Goal: Task Accomplishment & Management: Manage account settings

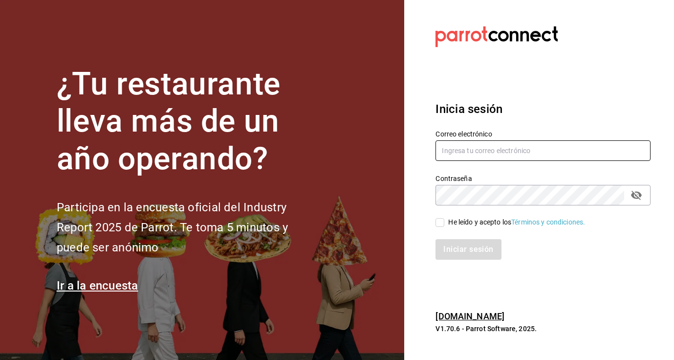
type input "panaderiapanico@gmail.com"
click at [441, 223] on input "He leído y acepto los Términos y condiciones." at bounding box center [439, 222] width 9 height 9
checkbox input "true"
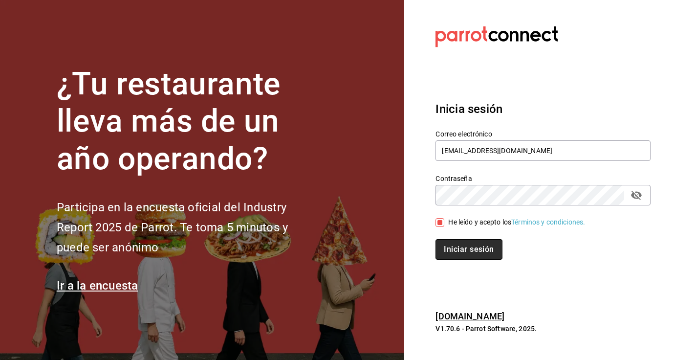
click at [464, 249] on button "Iniciar sesión" at bounding box center [468, 249] width 66 height 21
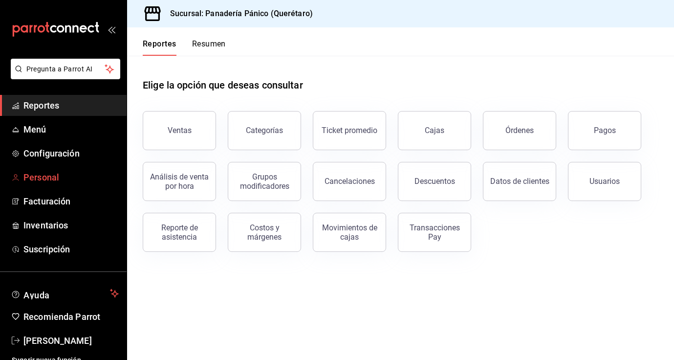
click at [41, 179] on span "Personal" at bounding box center [70, 176] width 95 height 13
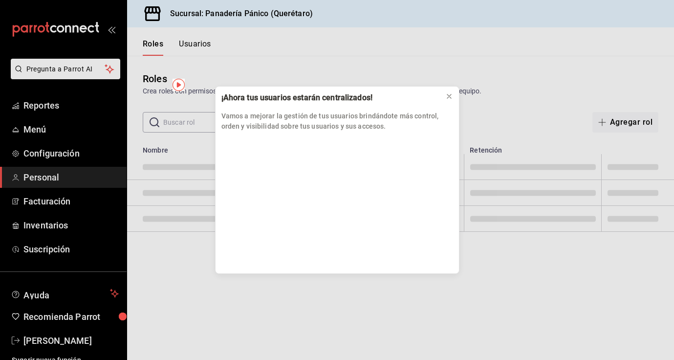
click at [38, 100] on div "¡Ahora tus usuarios estarán centralizados! Vamos a mejorar la gestión de tus us…" at bounding box center [337, 180] width 674 height 360
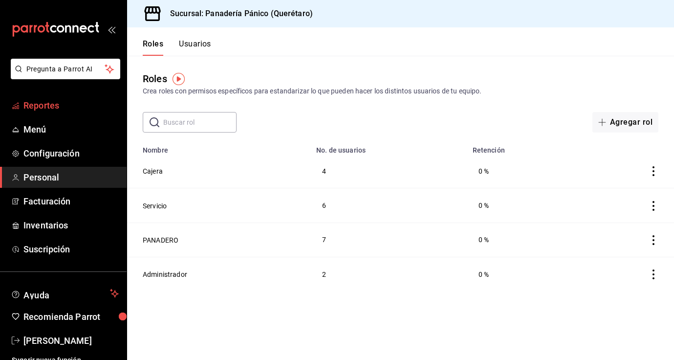
click at [59, 104] on span "Reportes" at bounding box center [70, 105] width 95 height 13
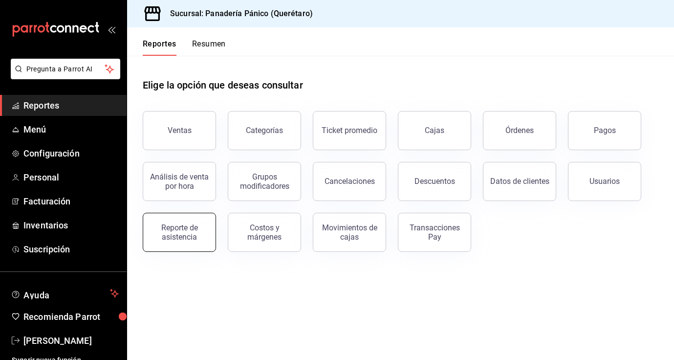
click at [176, 237] on div "Reporte de asistencia" at bounding box center [179, 232] width 61 height 19
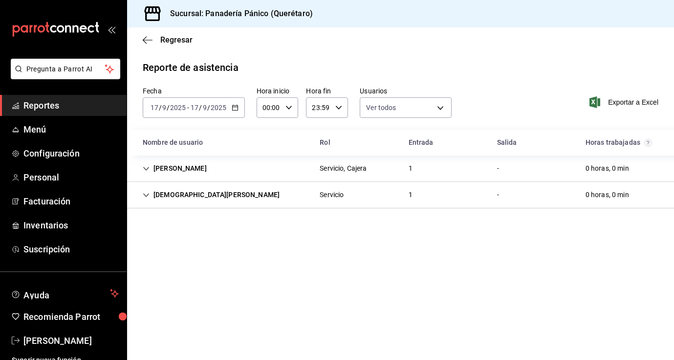
click at [234, 106] on icon "button" at bounding box center [235, 107] width 7 height 7
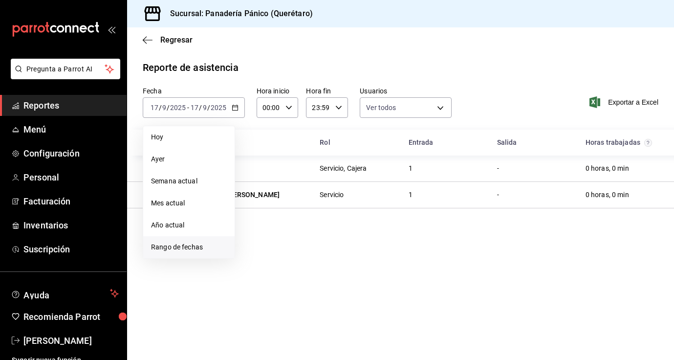
click at [180, 242] on span "Rango de fechas" at bounding box center [189, 247] width 76 height 10
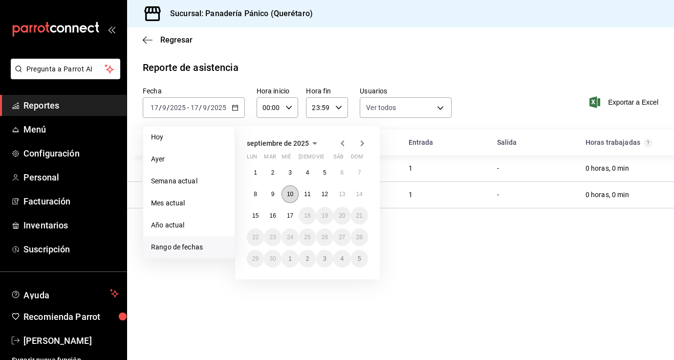
click at [289, 189] on button "10" at bounding box center [289, 194] width 17 height 18
click at [271, 220] on button "16" at bounding box center [272, 216] width 17 height 18
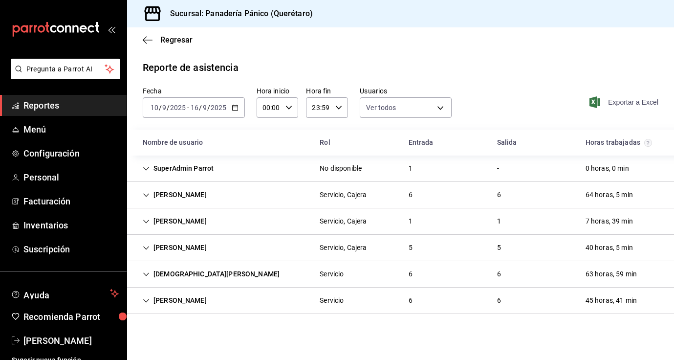
click at [626, 100] on span "Exportar a Excel" at bounding box center [624, 102] width 67 height 12
click at [54, 340] on span "[PERSON_NAME]" at bounding box center [70, 340] width 95 height 13
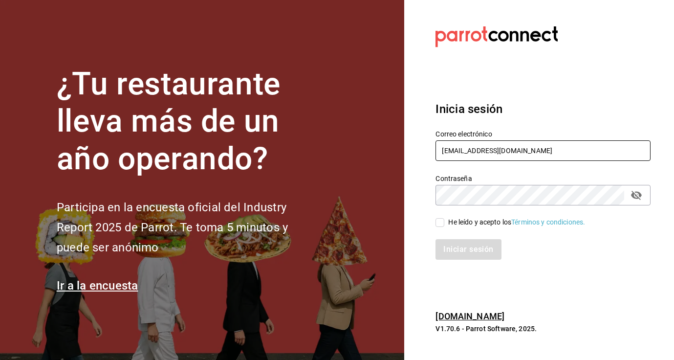
click at [470, 155] on input "[EMAIL_ADDRESS][DOMAIN_NAME]" at bounding box center [542, 150] width 215 height 21
type input "comedorpanico@gmail.com"
click at [442, 224] on input "He leído y acepto los Términos y condiciones." at bounding box center [439, 222] width 9 height 9
checkbox input "true"
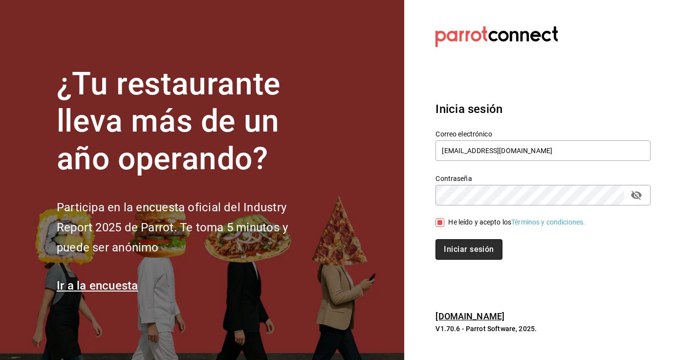
click at [461, 254] on button "Iniciar sesión" at bounding box center [468, 249] width 66 height 21
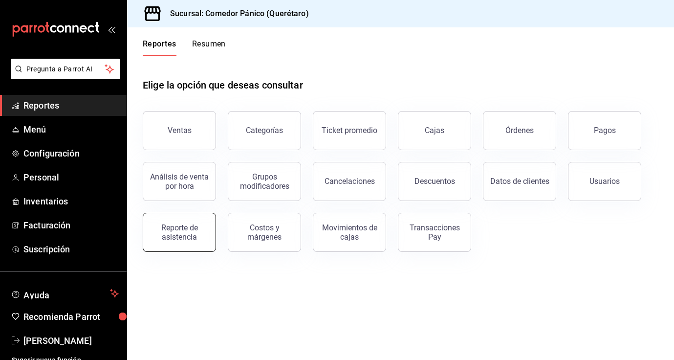
click at [178, 227] on div "Reporte de asistencia" at bounding box center [179, 232] width 61 height 19
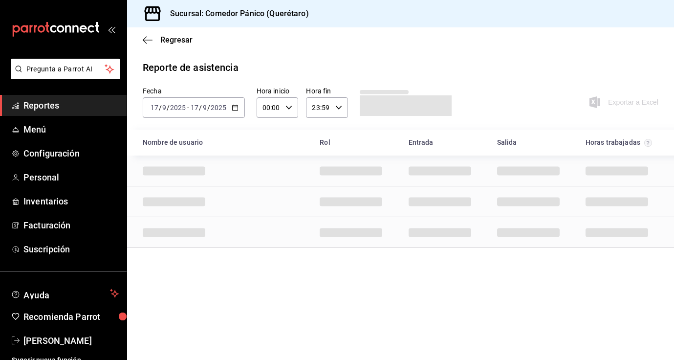
click at [233, 108] on icon "button" at bounding box center [235, 107] width 7 height 7
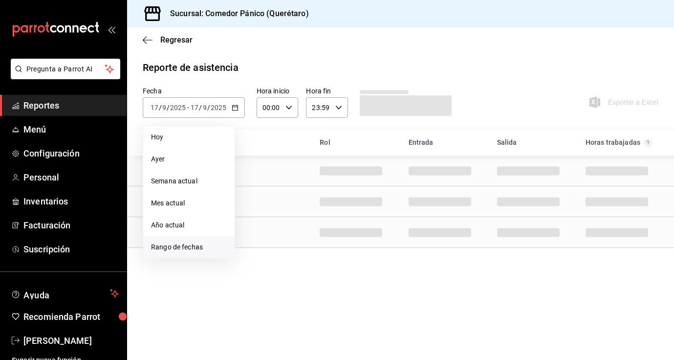
click at [186, 242] on span "Rango de fechas" at bounding box center [189, 247] width 76 height 10
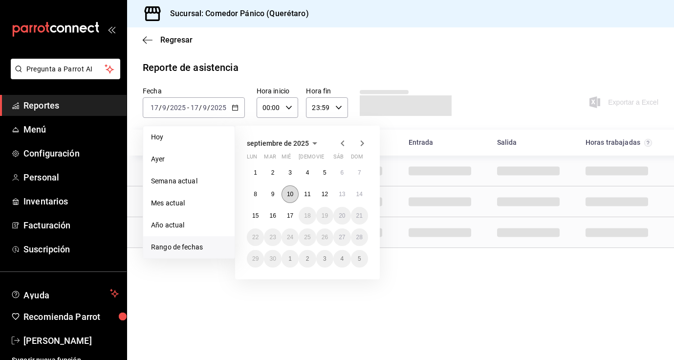
click at [288, 195] on abbr "10" at bounding box center [290, 193] width 6 height 7
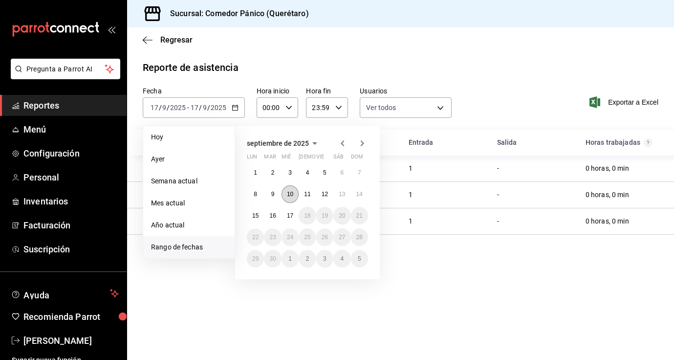
click at [294, 195] on button "10" at bounding box center [289, 194] width 17 height 18
click at [273, 215] on abbr "16" at bounding box center [272, 215] width 6 height 7
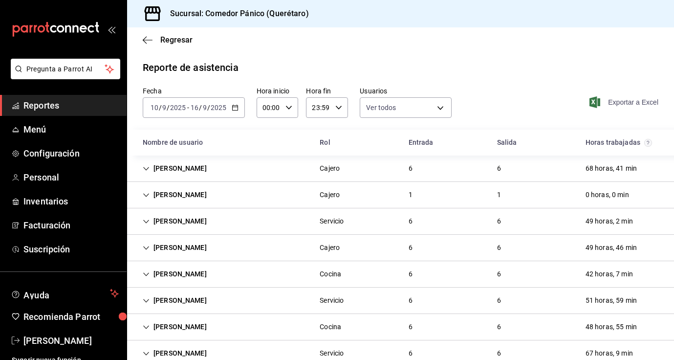
click at [643, 101] on span "Exportar a Excel" at bounding box center [624, 102] width 67 height 12
click at [46, 343] on span "[PERSON_NAME]" at bounding box center [70, 340] width 95 height 13
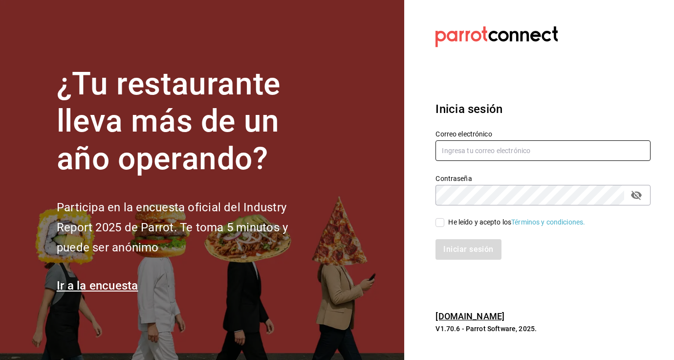
type input "comedorpanico@gmail.com"
click at [480, 152] on input "[EMAIL_ADDRESS][DOMAIN_NAME]" at bounding box center [542, 150] width 215 height 21
type input "[EMAIL_ADDRESS][DOMAIN_NAME]"
click at [440, 221] on input "He leído y acepto los Términos y condiciones." at bounding box center [439, 222] width 9 height 9
checkbox input "true"
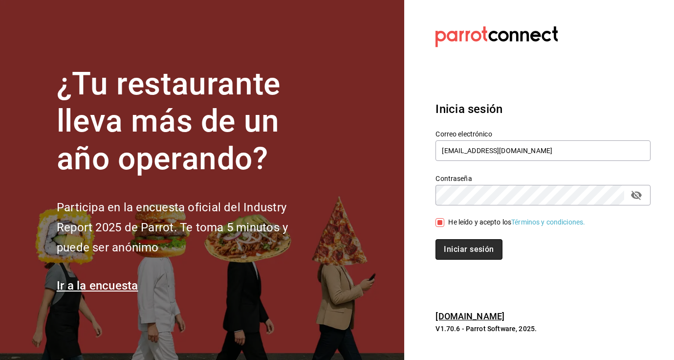
click at [456, 247] on button "Iniciar sesión" at bounding box center [468, 249] width 66 height 21
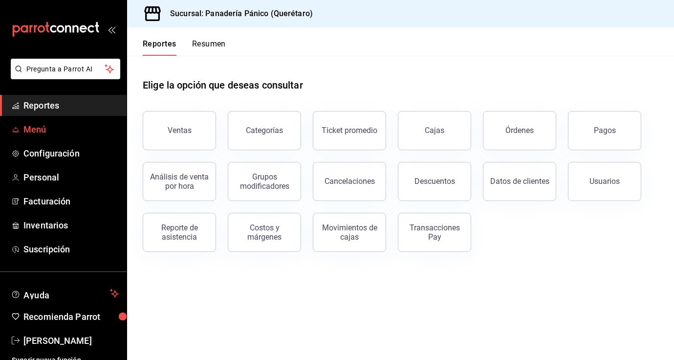
click at [50, 132] on span "Menú" at bounding box center [70, 129] width 95 height 13
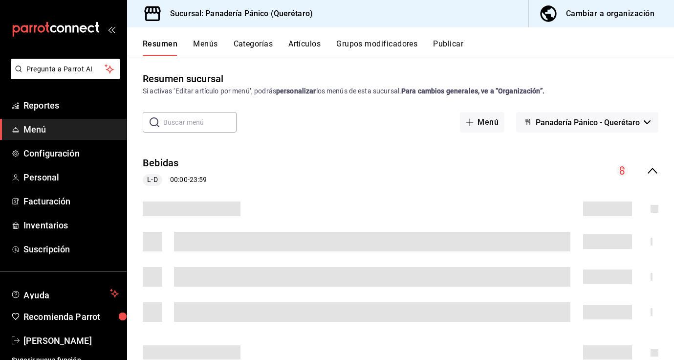
click at [608, 21] on button "Cambiar a organización" at bounding box center [597, 13] width 137 height 27
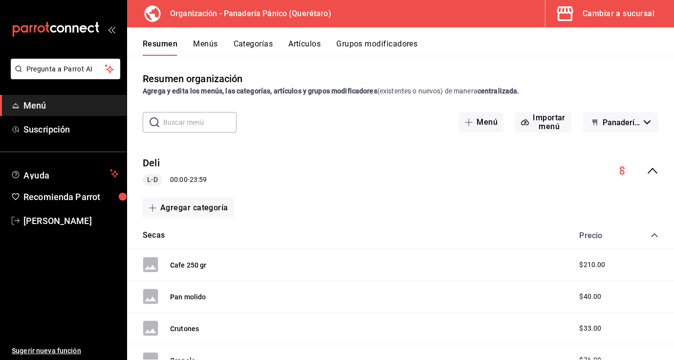
click at [312, 47] on button "Artículos" at bounding box center [304, 47] width 32 height 17
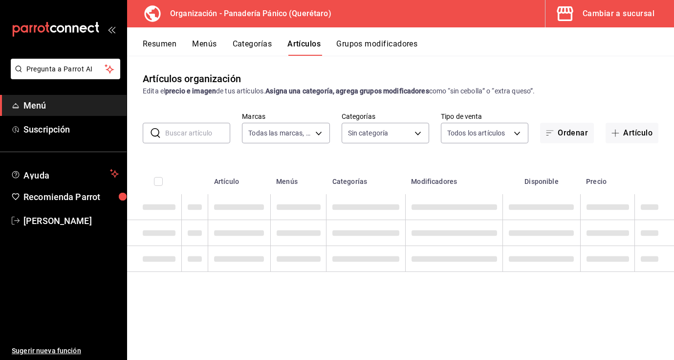
type input "6debe6ee-bf5d-4bda-9e69-4b8e64d53644"
type input "08935f98-8df9-4fb0-a945-0702bf9ed8da,1b6aa457-ba13-4a00-9491-ce79c8c6c35e,579f4…"
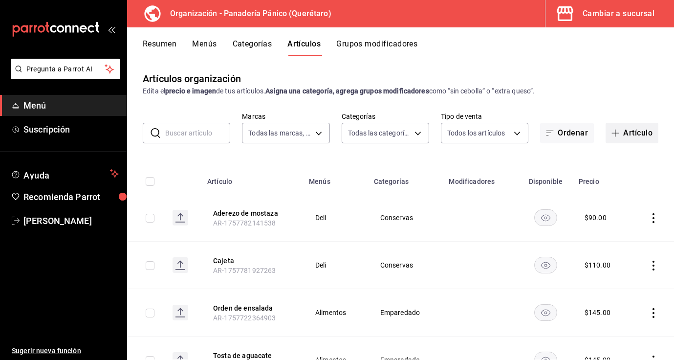
click at [619, 136] on span "button" at bounding box center [617, 133] width 12 height 8
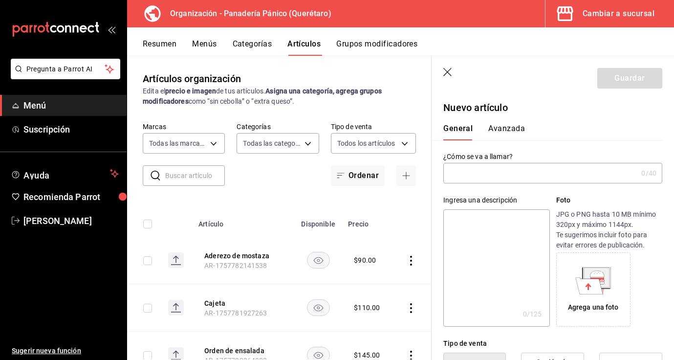
click at [446, 71] on icon "button" at bounding box center [448, 73] width 10 height 10
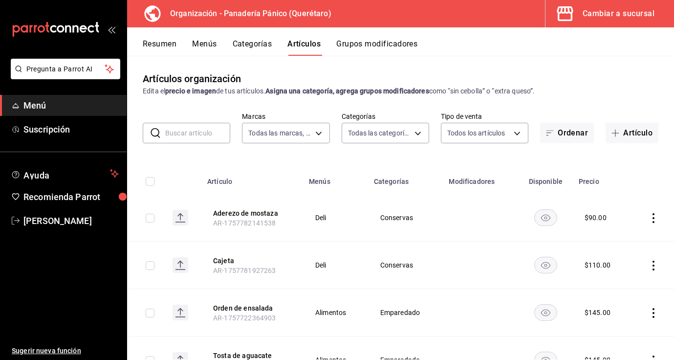
click at [182, 138] on input "text" at bounding box center [197, 133] width 65 height 20
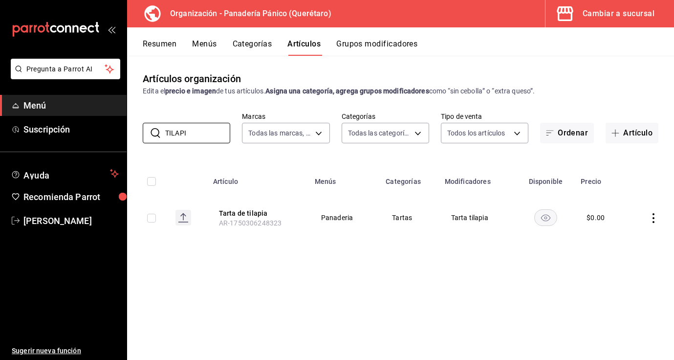
type input "TILAPI"
click at [650, 217] on icon "actions" at bounding box center [653, 218] width 10 height 10
click at [615, 239] on span "Editar" at bounding box center [623, 240] width 25 height 10
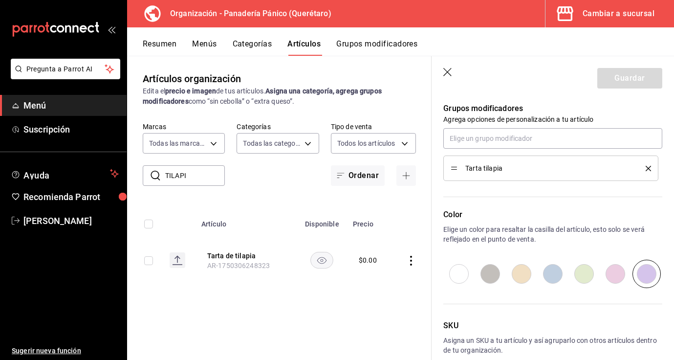
scroll to position [437, 0]
click at [447, 73] on icon "button" at bounding box center [448, 73] width 10 height 10
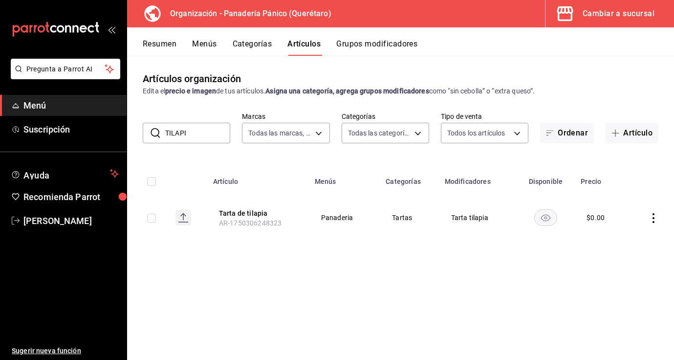
click at [367, 44] on button "Grupos modificadores" at bounding box center [376, 47] width 81 height 17
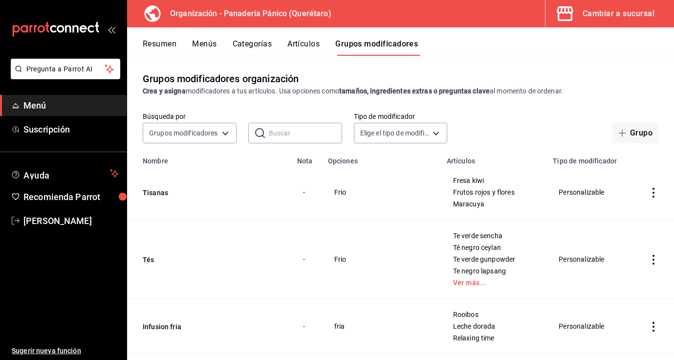
click at [289, 131] on input "text" at bounding box center [305, 133] width 73 height 20
type input "i"
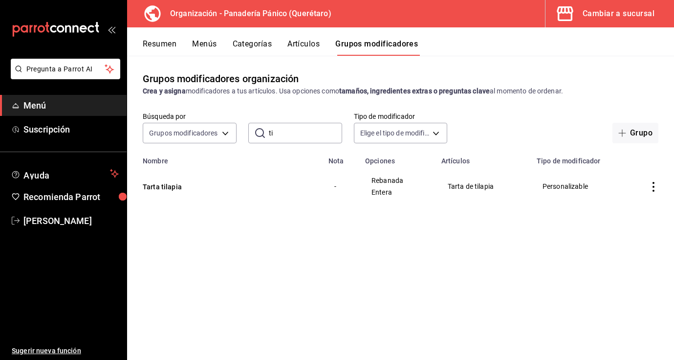
type input "t"
type input "tila"
click at [652, 188] on icon "actions" at bounding box center [653, 187] width 10 height 10
click at [614, 208] on span "Editar" at bounding box center [623, 209] width 25 height 10
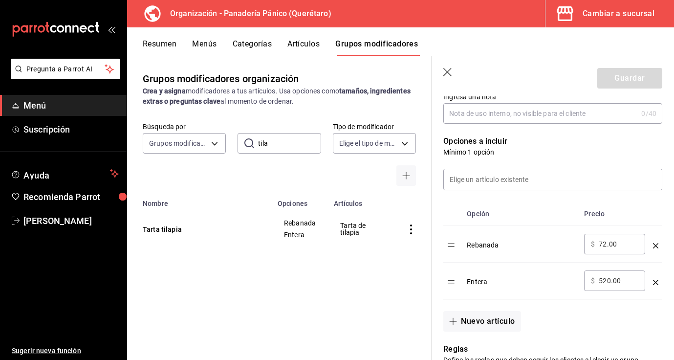
scroll to position [229, 0]
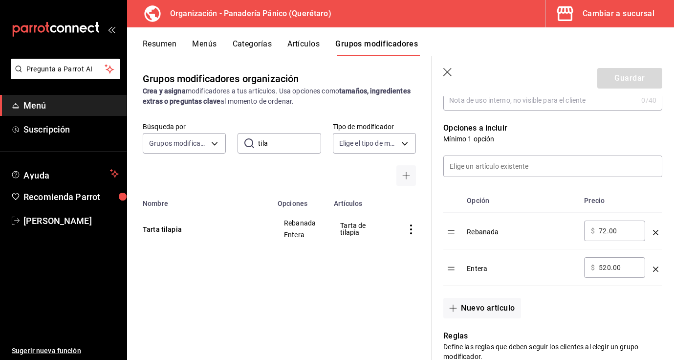
click at [606, 232] on input "72.00" at bounding box center [618, 231] width 40 height 10
type input "7.00"
type input "90.00"
click at [636, 74] on button "Guardar" at bounding box center [629, 78] width 65 height 21
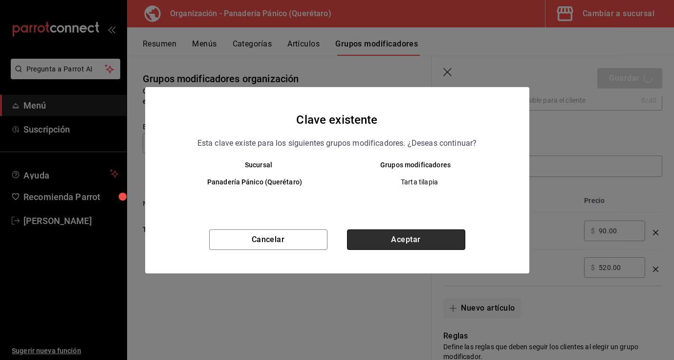
click at [414, 241] on button "Aceptar" at bounding box center [406, 239] width 118 height 21
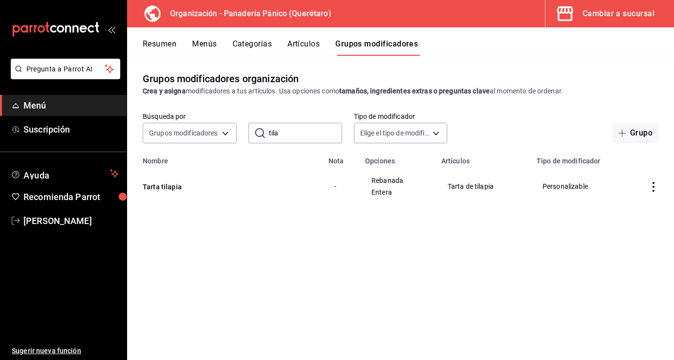
click at [156, 44] on button "Resumen" at bounding box center [160, 47] width 34 height 17
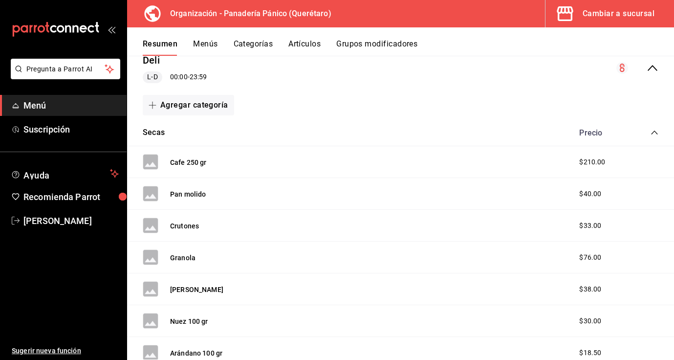
scroll to position [103, 0]
click at [206, 39] on button "Menús" at bounding box center [205, 47] width 24 height 17
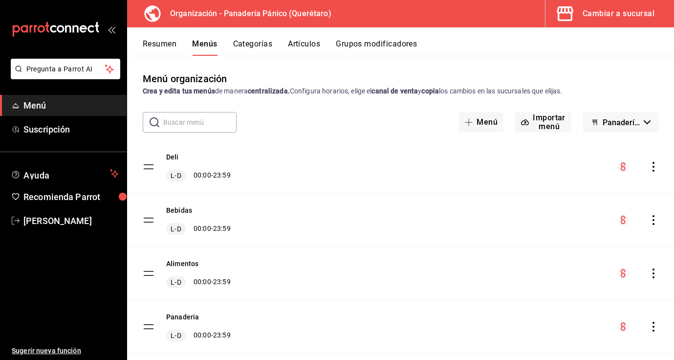
scroll to position [21, 0]
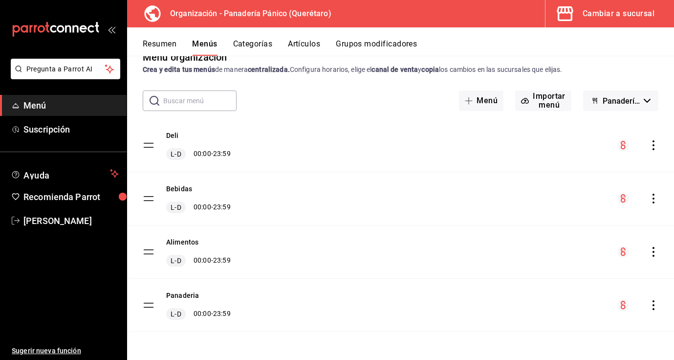
click at [654, 253] on icon "actions" at bounding box center [653, 252] width 10 height 10
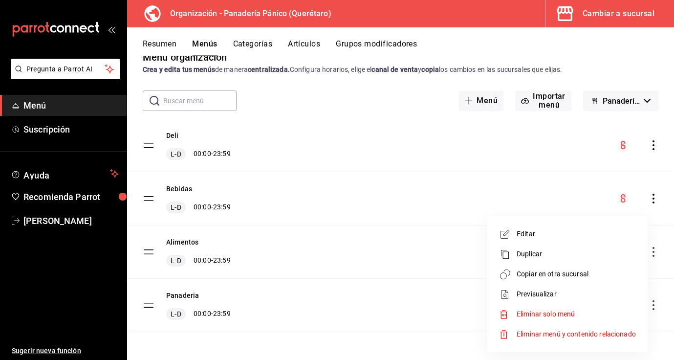
click at [551, 270] on span "Copiar en otra sucursal" at bounding box center [575, 274] width 119 height 10
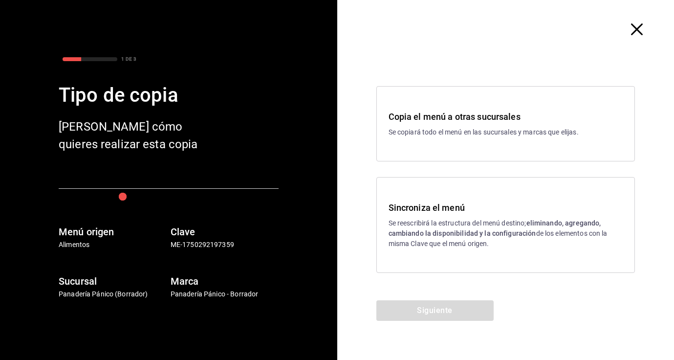
click at [440, 203] on h3 "Sincroniza el menú" at bounding box center [505, 207] width 234 height 13
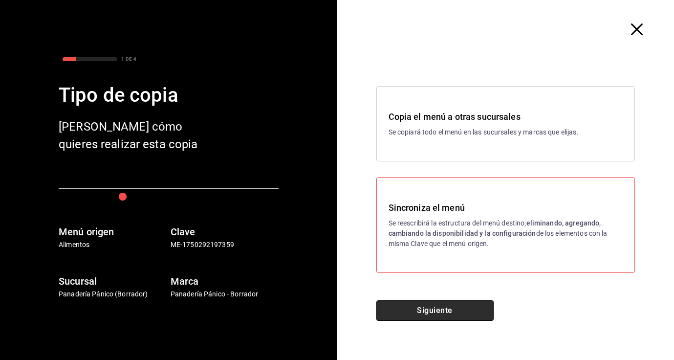
click at [412, 312] on button "Siguiente" at bounding box center [434, 310] width 117 height 21
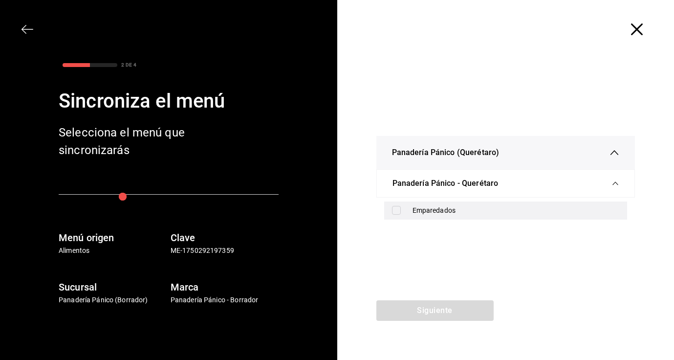
click at [425, 212] on div "Emparedados" at bounding box center [515, 210] width 207 height 10
checkbox input "true"
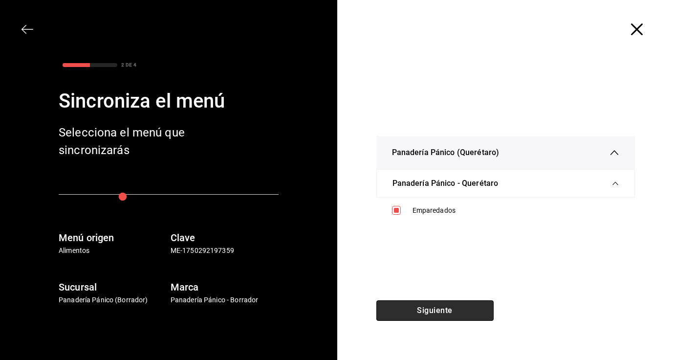
click at [415, 312] on button "Siguiente" at bounding box center [434, 310] width 117 height 21
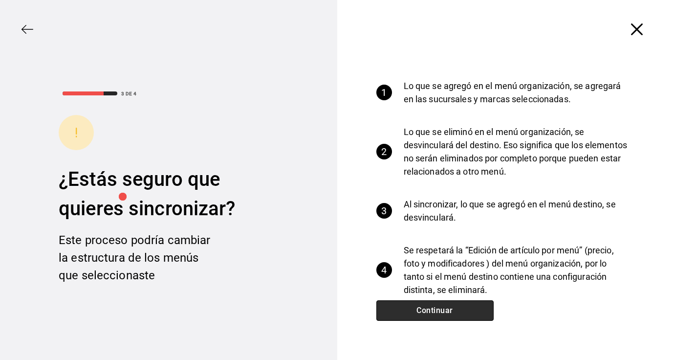
click at [415, 312] on button "Continuar" at bounding box center [434, 310] width 117 height 21
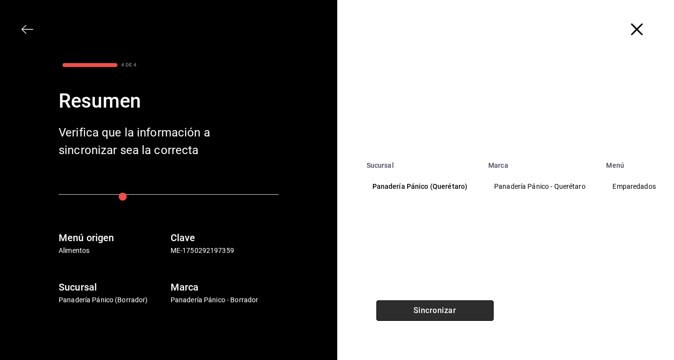
click at [415, 312] on button "Sincronizar" at bounding box center [434, 310] width 117 height 21
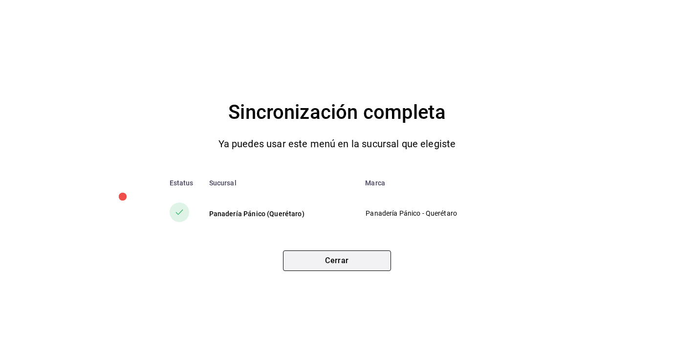
click at [349, 265] on button "Cerrar" at bounding box center [337, 260] width 108 height 21
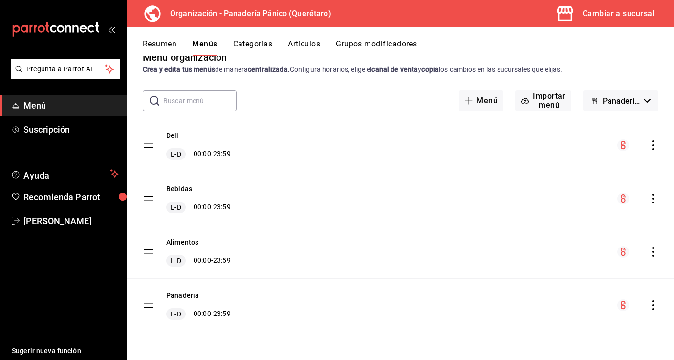
click at [655, 301] on icon "actions" at bounding box center [653, 305] width 10 height 10
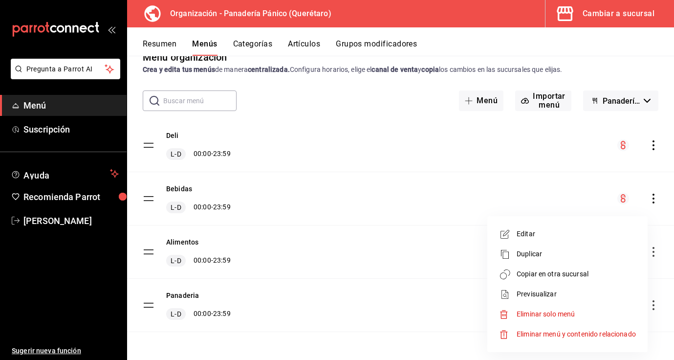
click at [598, 271] on span "Copiar en otra sucursal" at bounding box center [575, 274] width 119 height 10
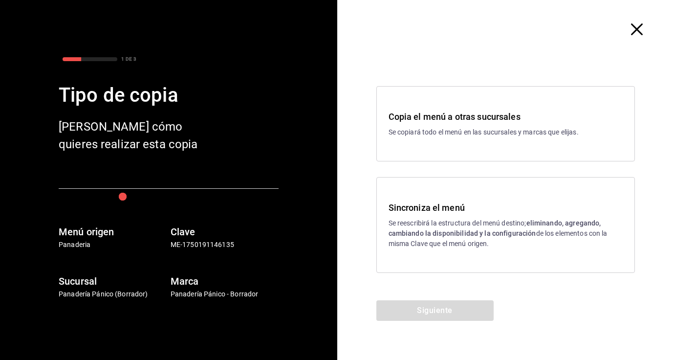
click at [481, 240] on p "Se reescribirá la estructura del menú destino; eliminando, agregando, cambiando…" at bounding box center [505, 233] width 234 height 31
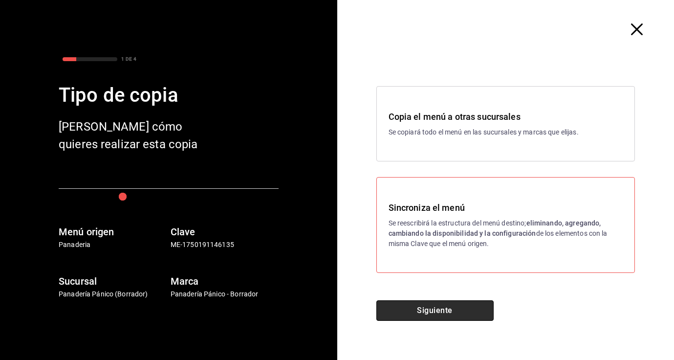
click at [457, 303] on button "Siguiente" at bounding box center [434, 310] width 117 height 21
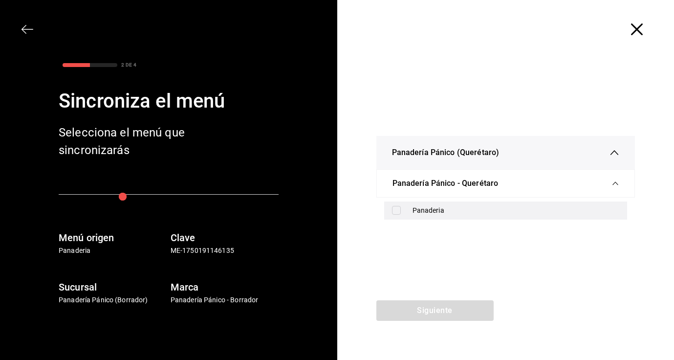
click at [420, 206] on div "Panaderia" at bounding box center [515, 210] width 207 height 10
checkbox input "true"
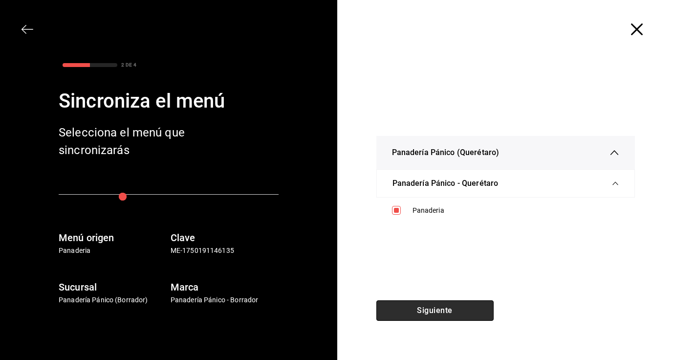
click at [408, 316] on button "Siguiente" at bounding box center [434, 310] width 117 height 21
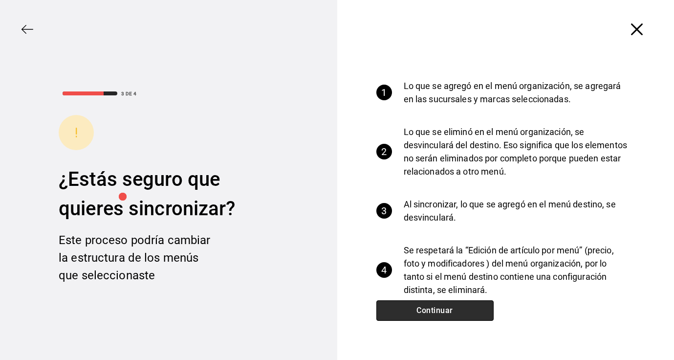
click at [399, 311] on button "Continuar" at bounding box center [434, 310] width 117 height 21
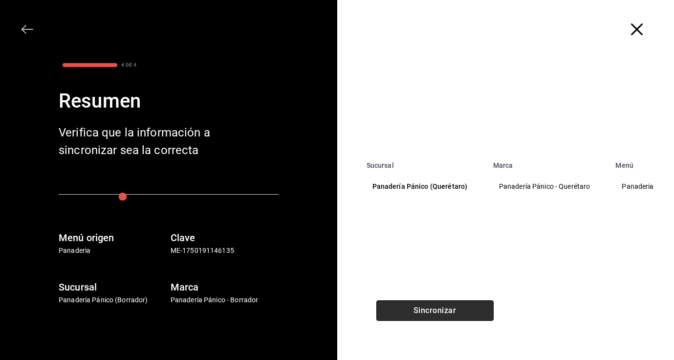
click at [399, 311] on button "Sincronizar" at bounding box center [434, 310] width 117 height 21
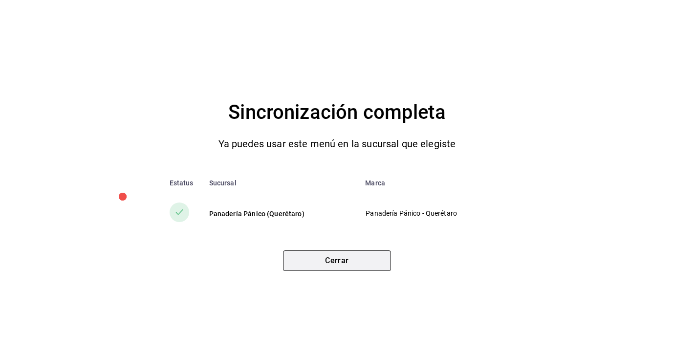
click at [348, 256] on button "Cerrar" at bounding box center [337, 260] width 108 height 21
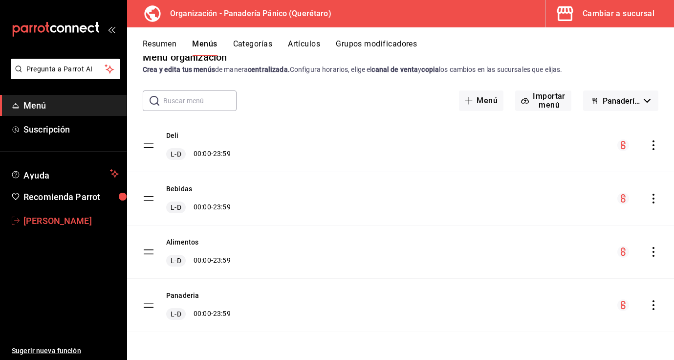
click at [81, 216] on span "[PERSON_NAME]" at bounding box center [70, 220] width 95 height 13
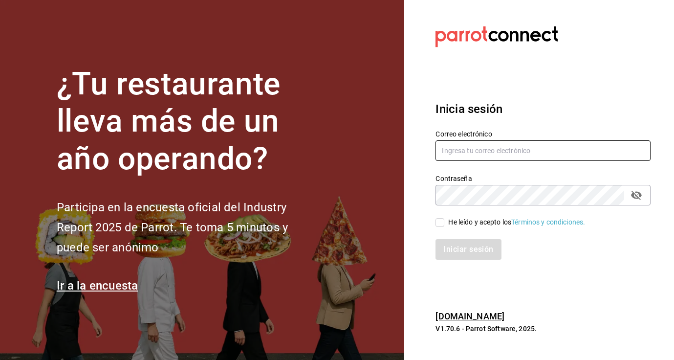
type input "[EMAIL_ADDRESS][DOMAIN_NAME]"
